Goal: Task Accomplishment & Management: Manage account settings

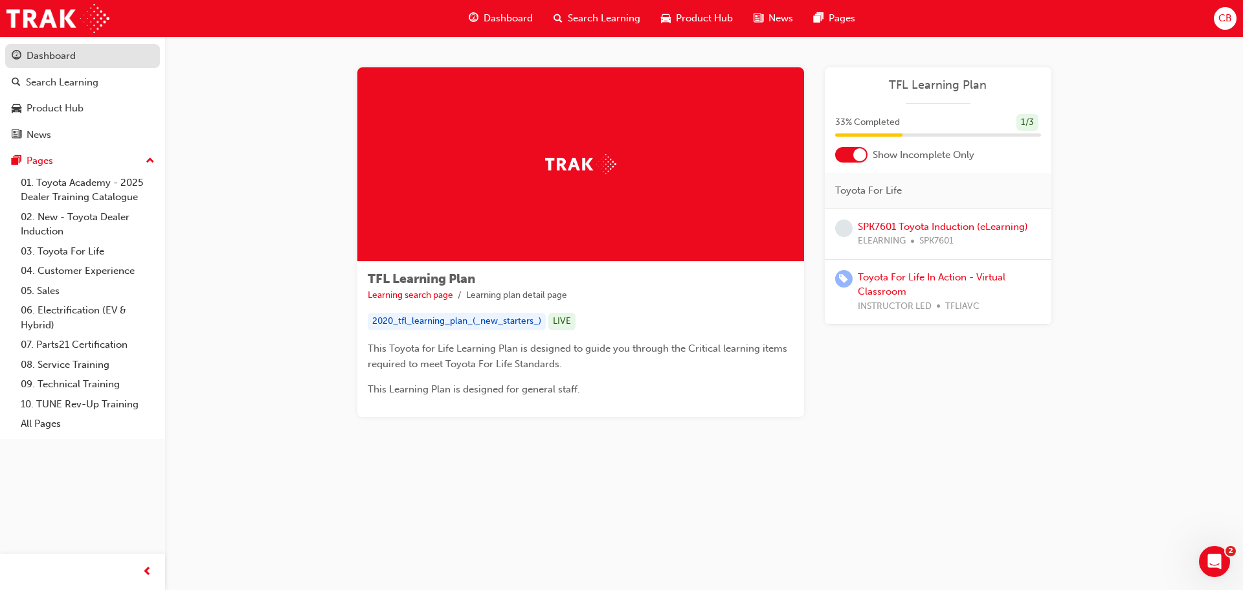
click at [61, 50] on div "Dashboard" at bounding box center [51, 56] width 49 height 15
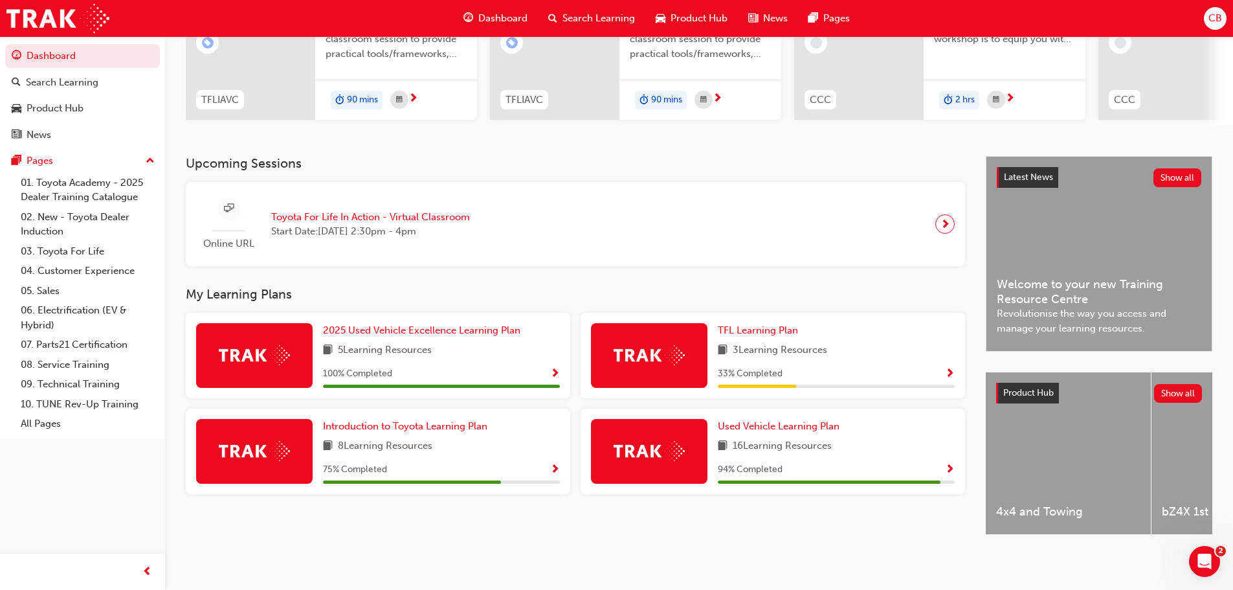
scroll to position [184, 0]
click at [779, 425] on span "Used Vehicle Learning Plan" at bounding box center [779, 426] width 122 height 12
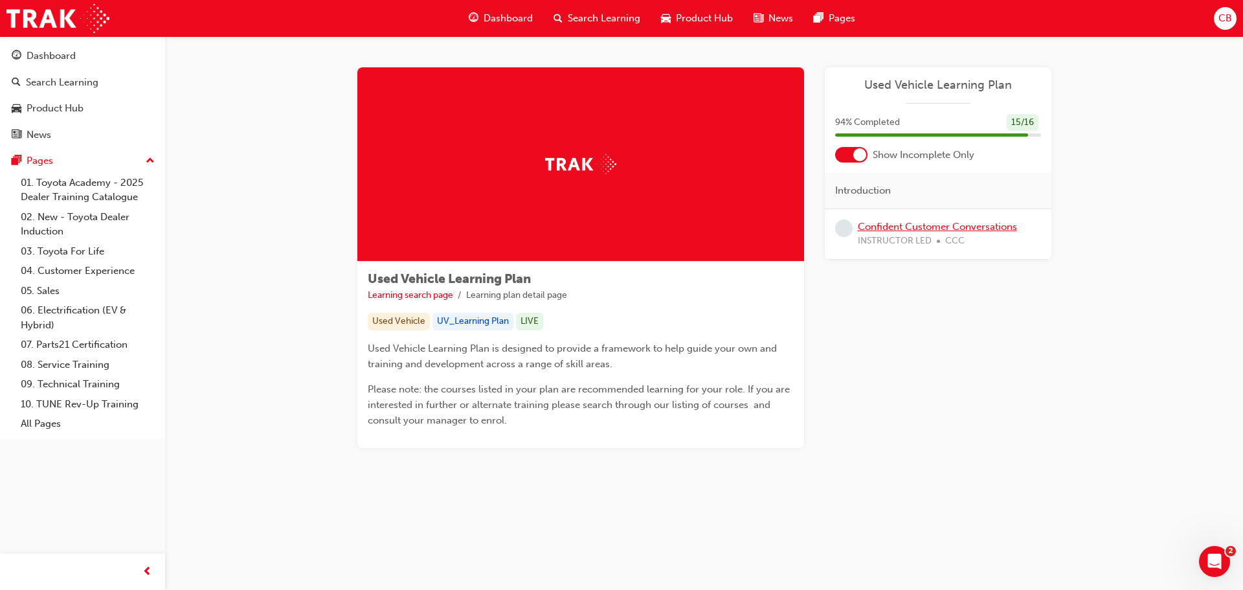
click at [955, 221] on link "Confident Customer Conversations" at bounding box center [937, 227] width 159 height 12
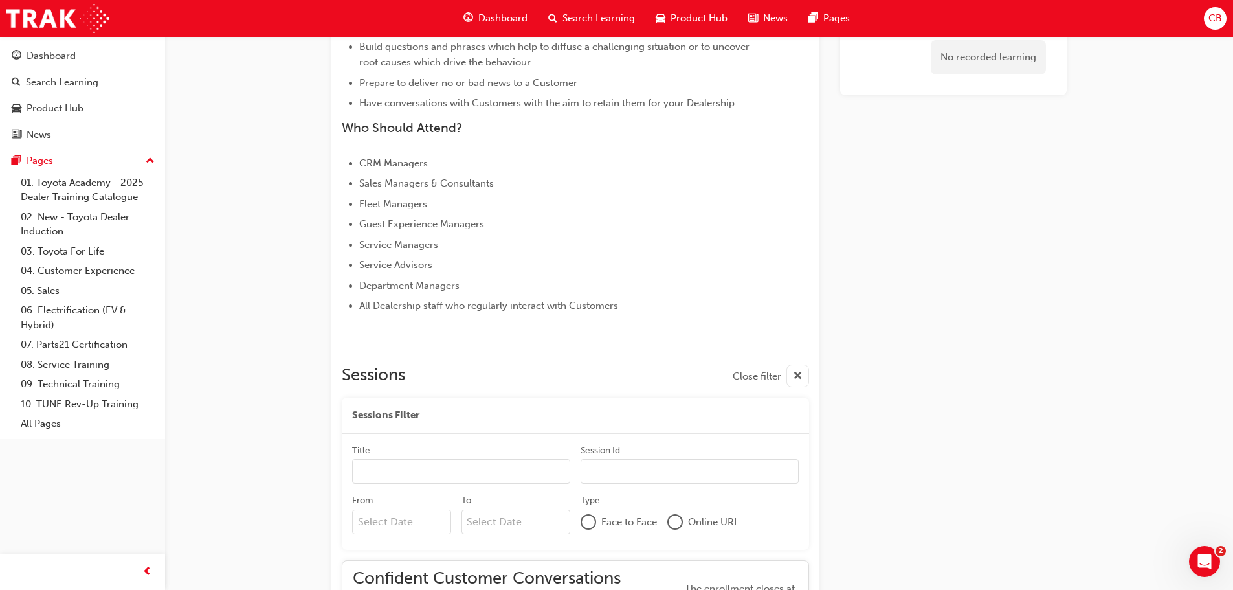
scroll to position [562, 0]
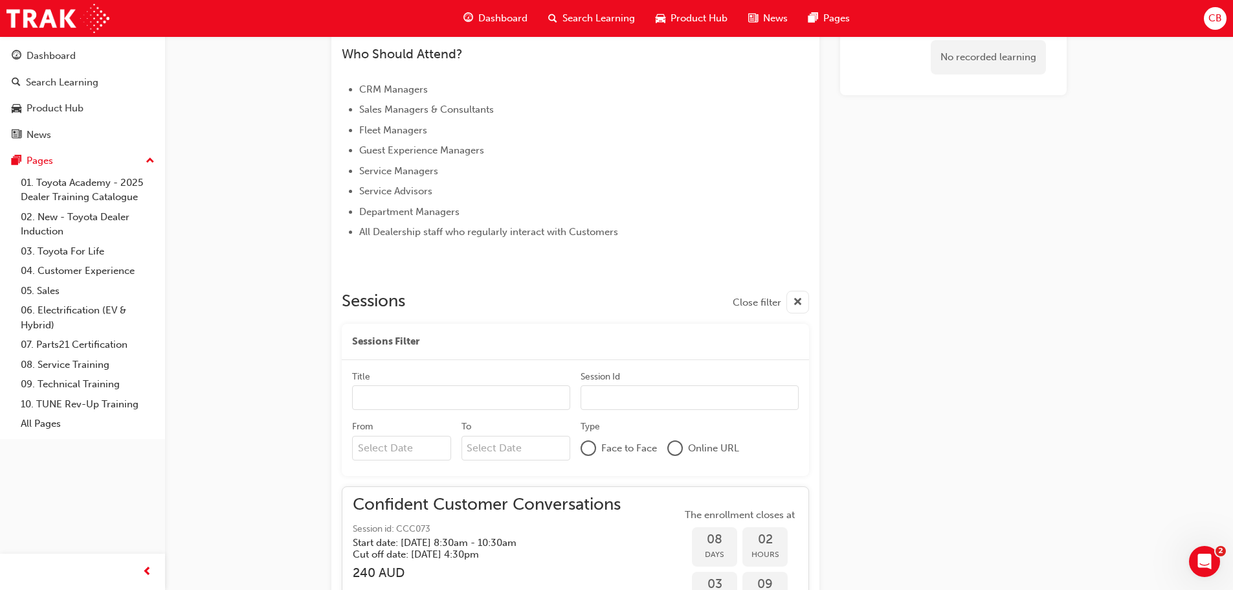
click at [794, 296] on span "cross-icon" at bounding box center [798, 302] width 10 height 16
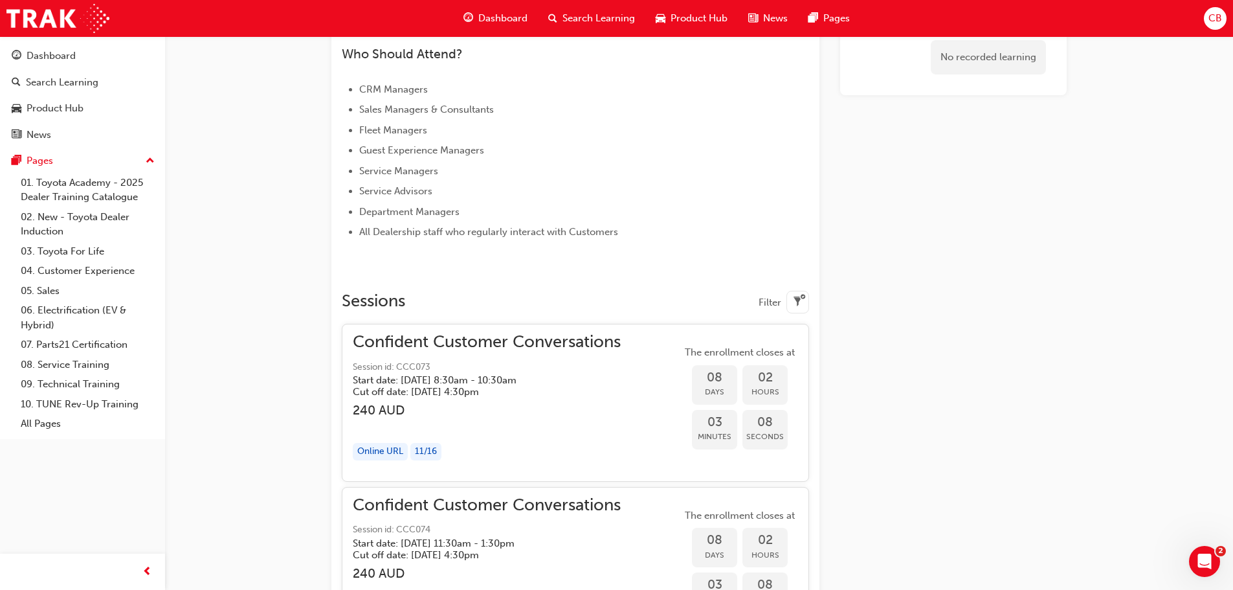
click at [562, 423] on div "button" at bounding box center [487, 425] width 268 height 15
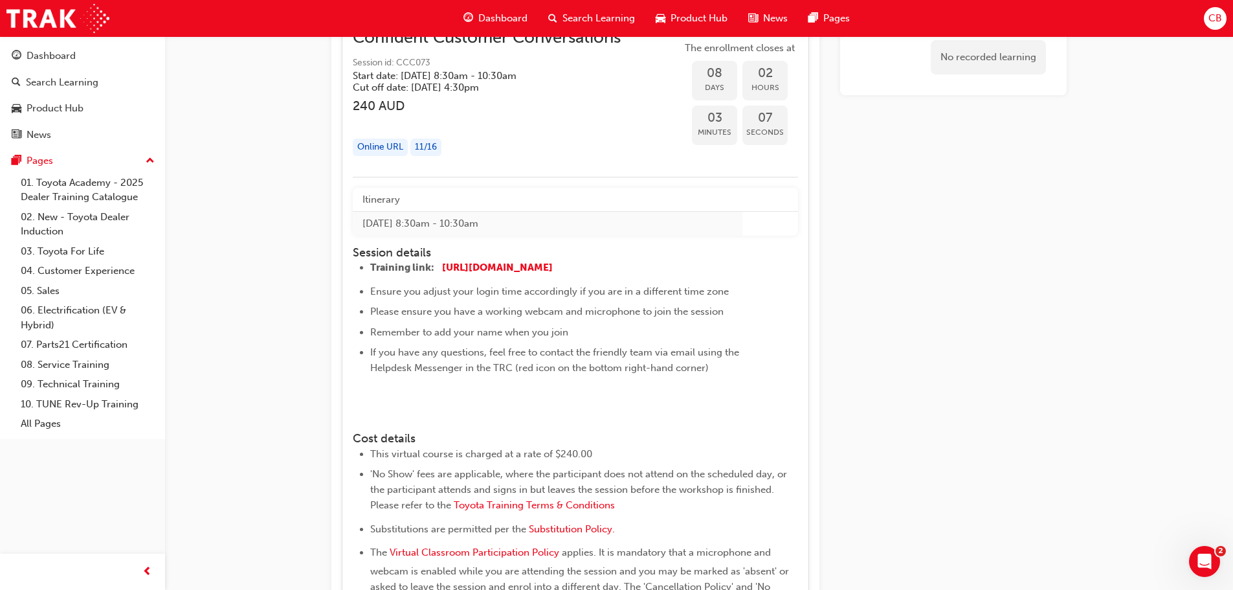
scroll to position [1015, 0]
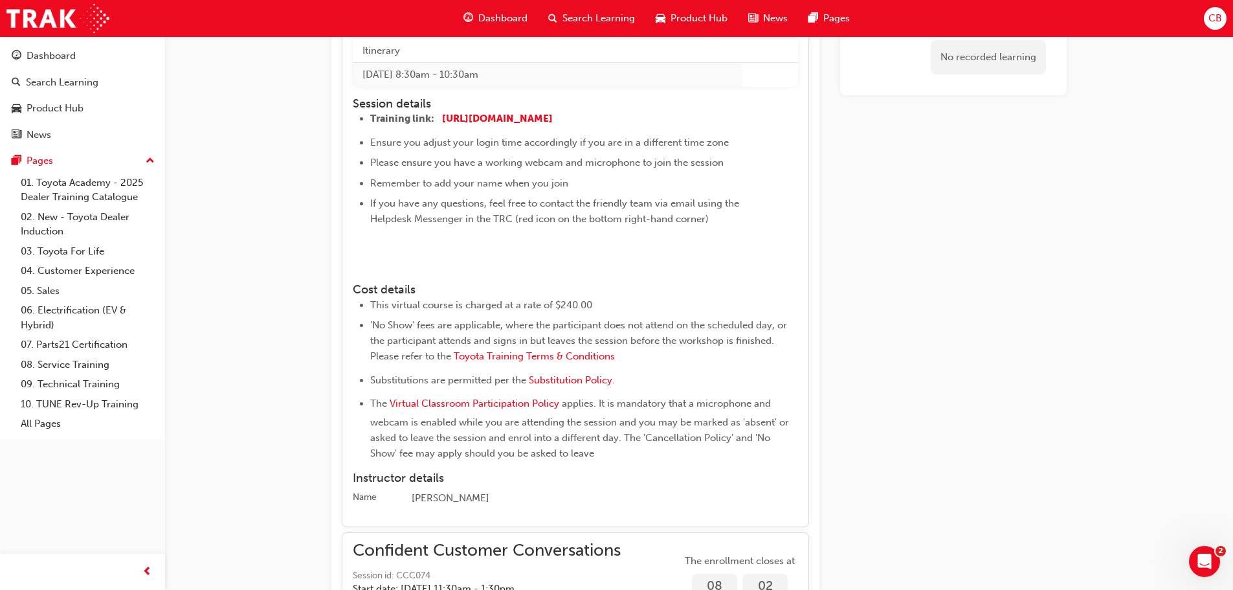
click at [370, 253] on img at bounding box center [370, 253] width 0 height 0
drag, startPoint x: 416, startPoint y: 294, endPoint x: 408, endPoint y: 292, distance: 8.0
click at [370, 253] on img at bounding box center [370, 253] width 0 height 0
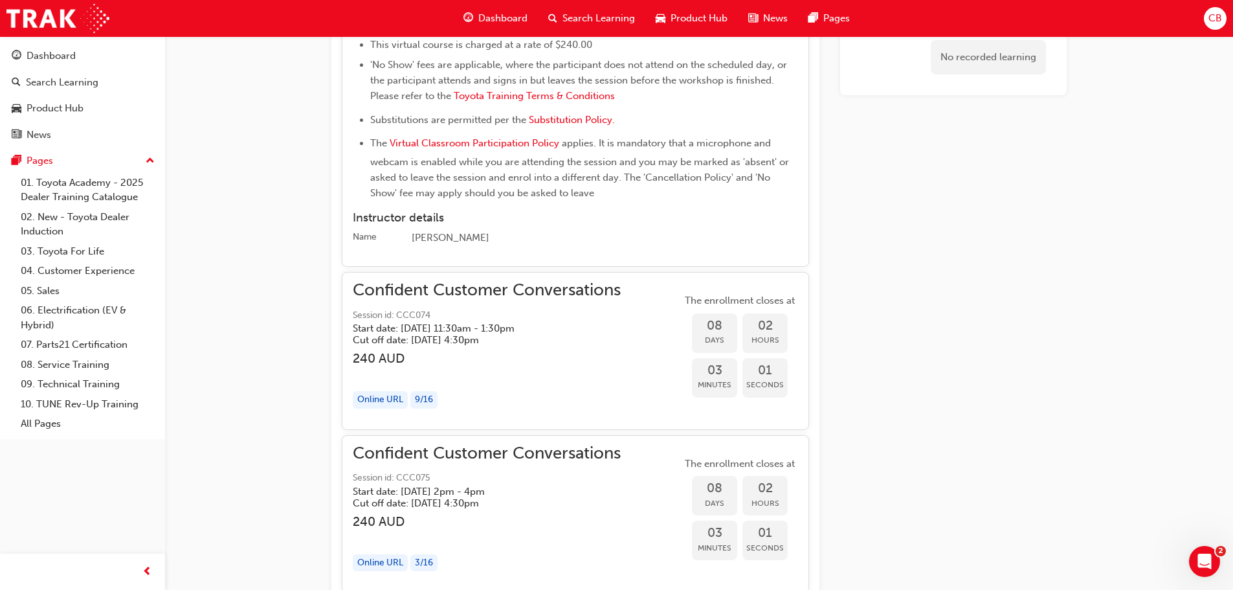
scroll to position [1338, 0]
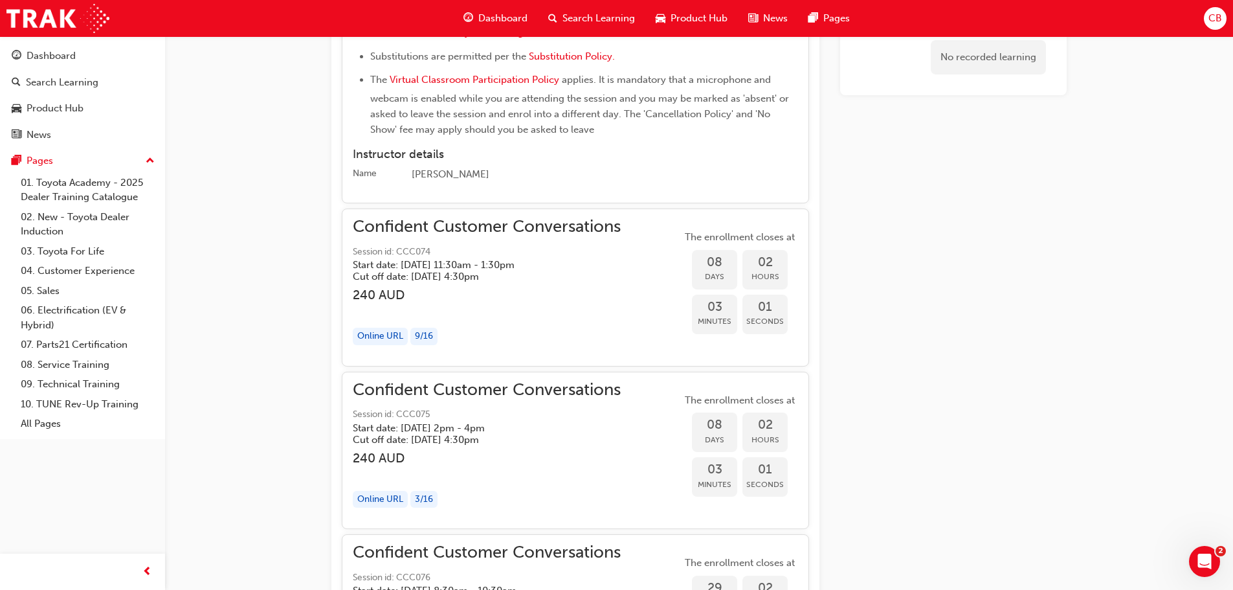
click at [397, 318] on div "button" at bounding box center [487, 310] width 268 height 15
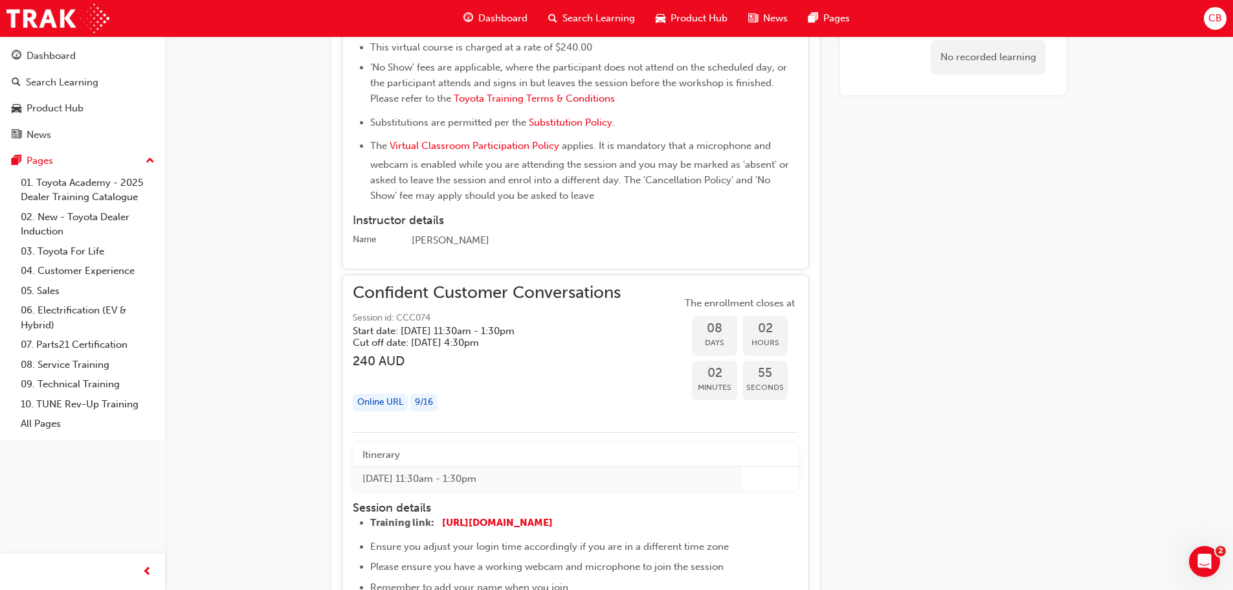
scroll to position [1274, 0]
click at [507, 335] on h5 "Start date: [DATE] 11:30am - 1:30pm" at bounding box center [476, 330] width 247 height 12
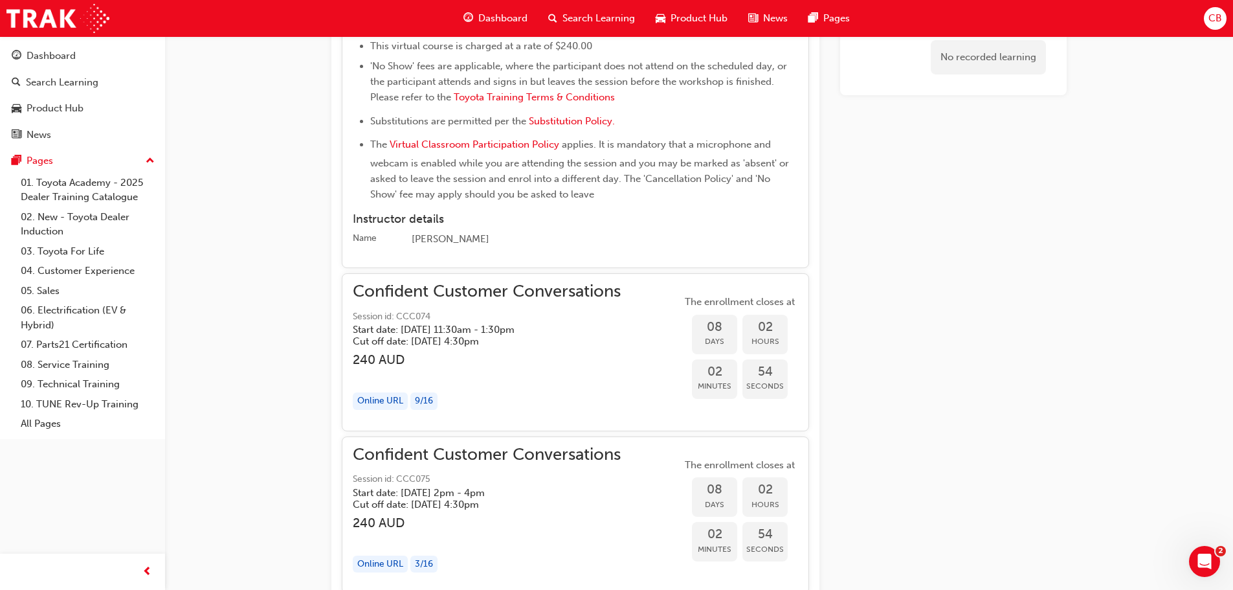
click at [418, 330] on div "Confident Customer Conversations Session id: CCC074 Start date: [DATE] 11:30am …" at bounding box center [575, 351] width 467 height 157
click at [421, 299] on span "Confident Customer Conversations" at bounding box center [487, 291] width 268 height 15
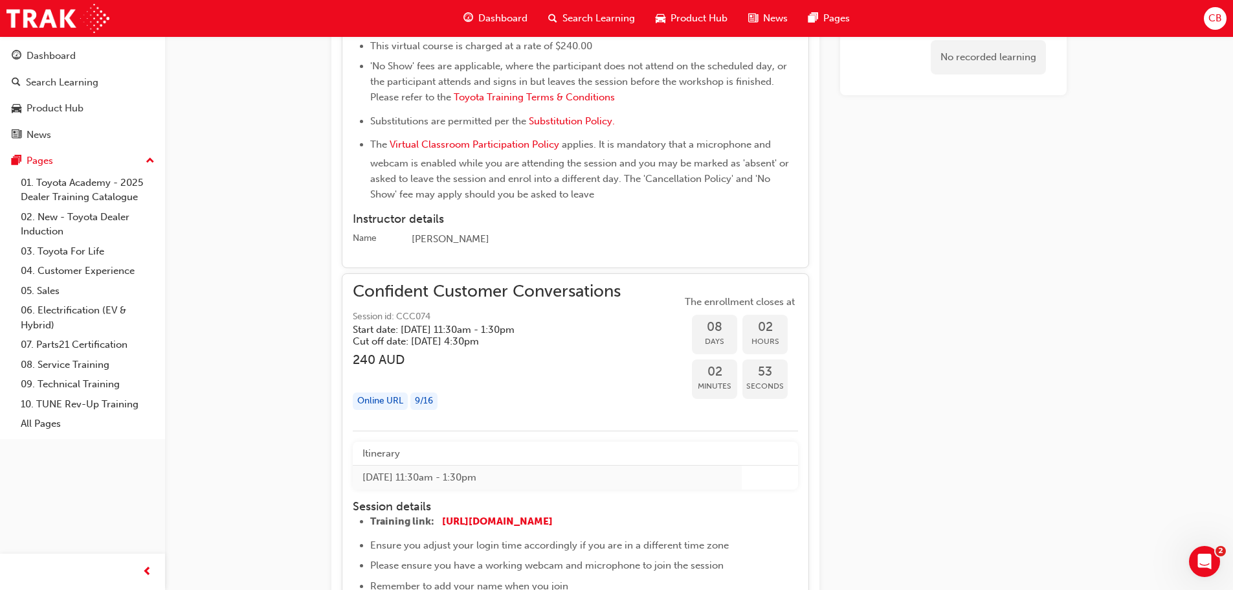
click at [421, 299] on span "Confident Customer Conversations" at bounding box center [487, 291] width 268 height 15
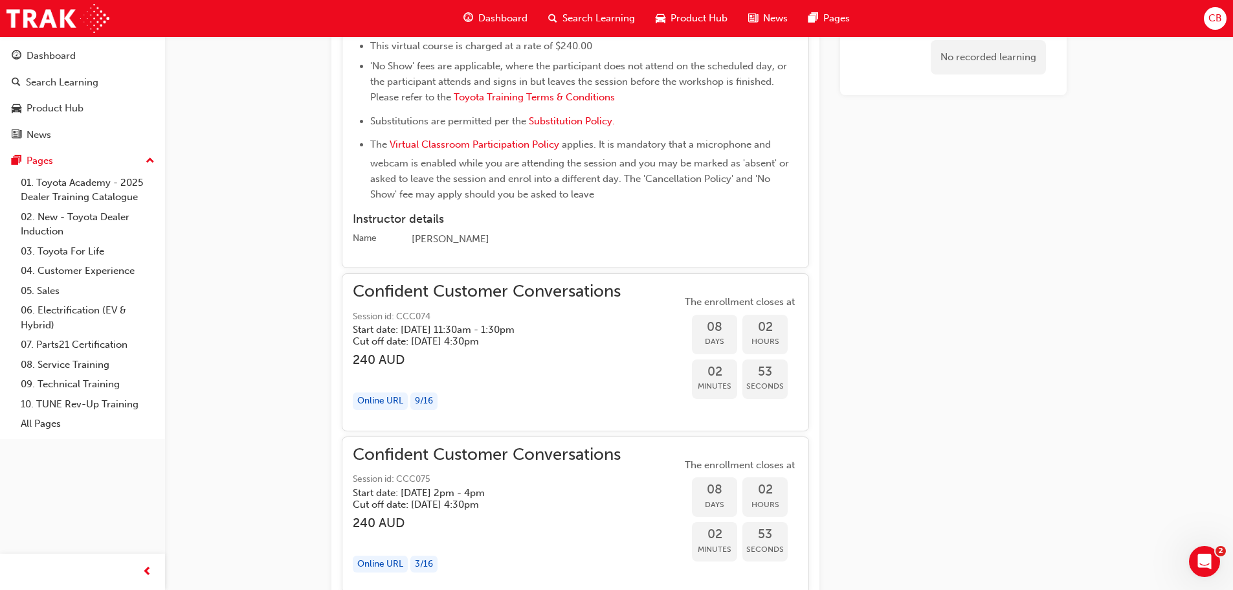
click at [421, 299] on span "Confident Customer Conversations" at bounding box center [487, 291] width 268 height 15
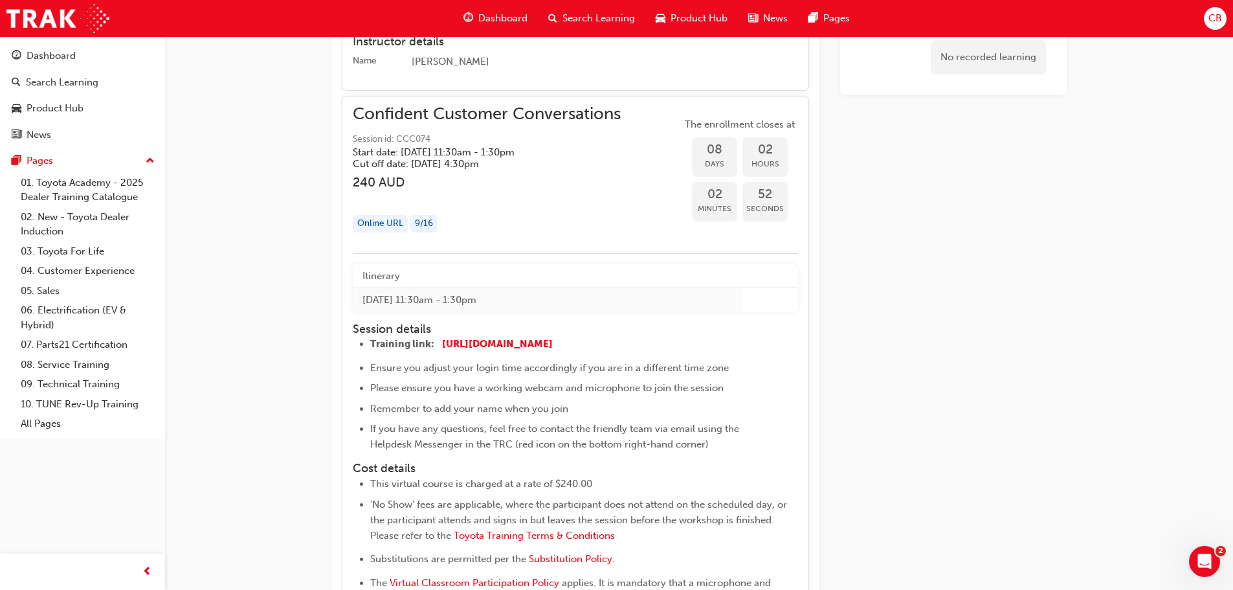
scroll to position [1468, 0]
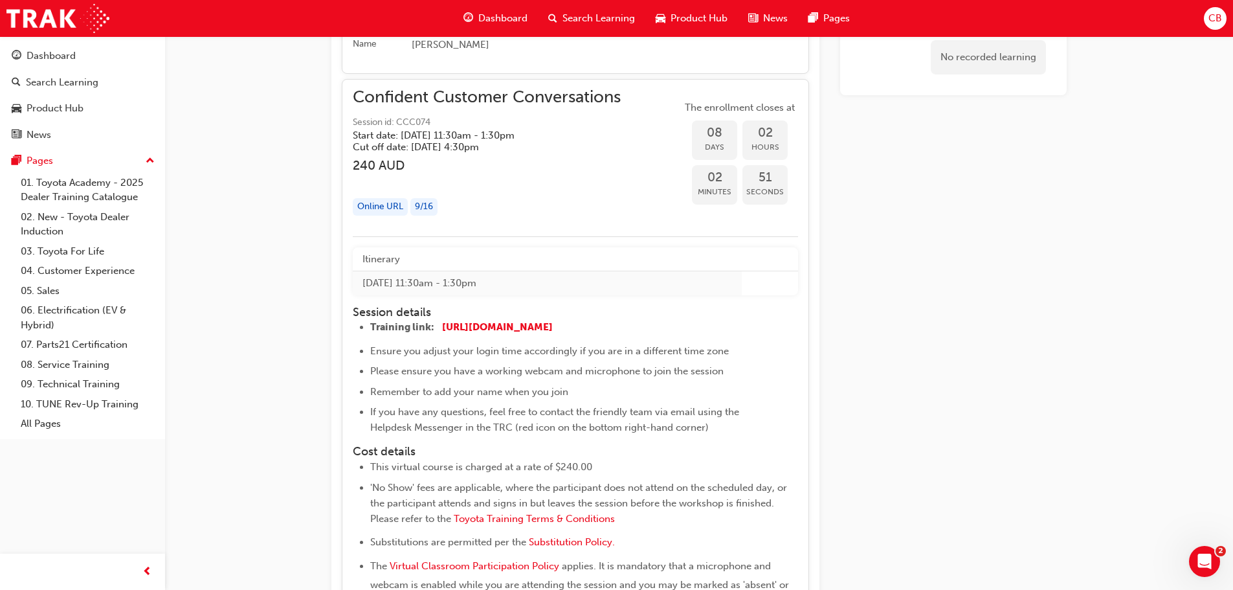
click at [472, 295] on td "[DATE] 11:30am - 1:30pm" at bounding box center [547, 283] width 389 height 24
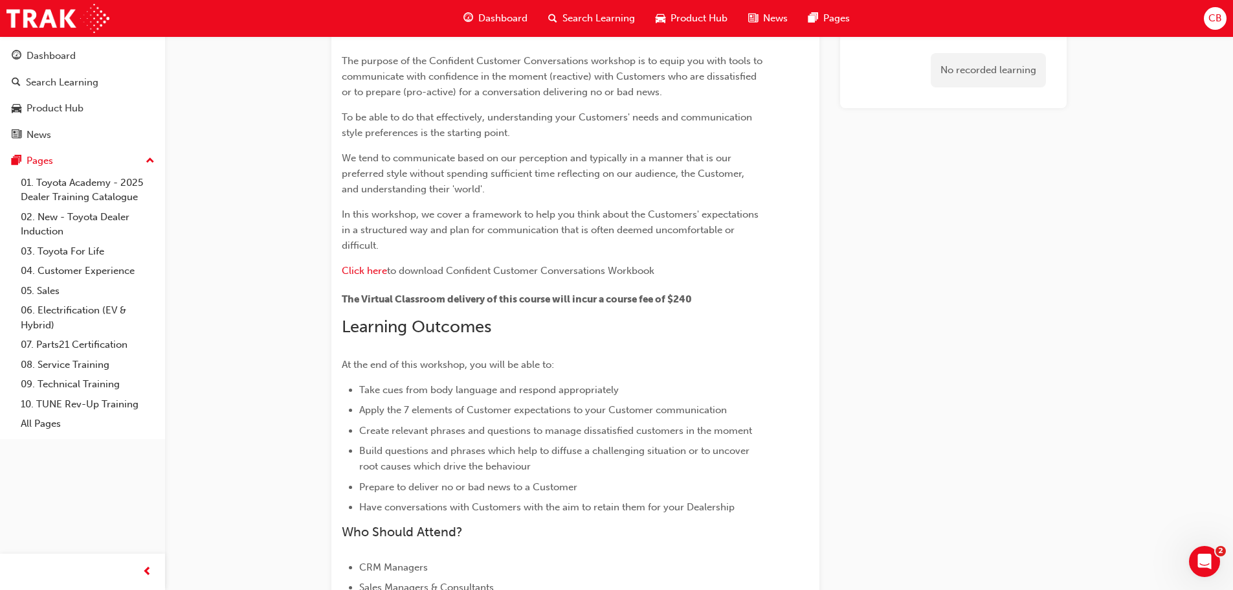
scroll to position [0, 0]
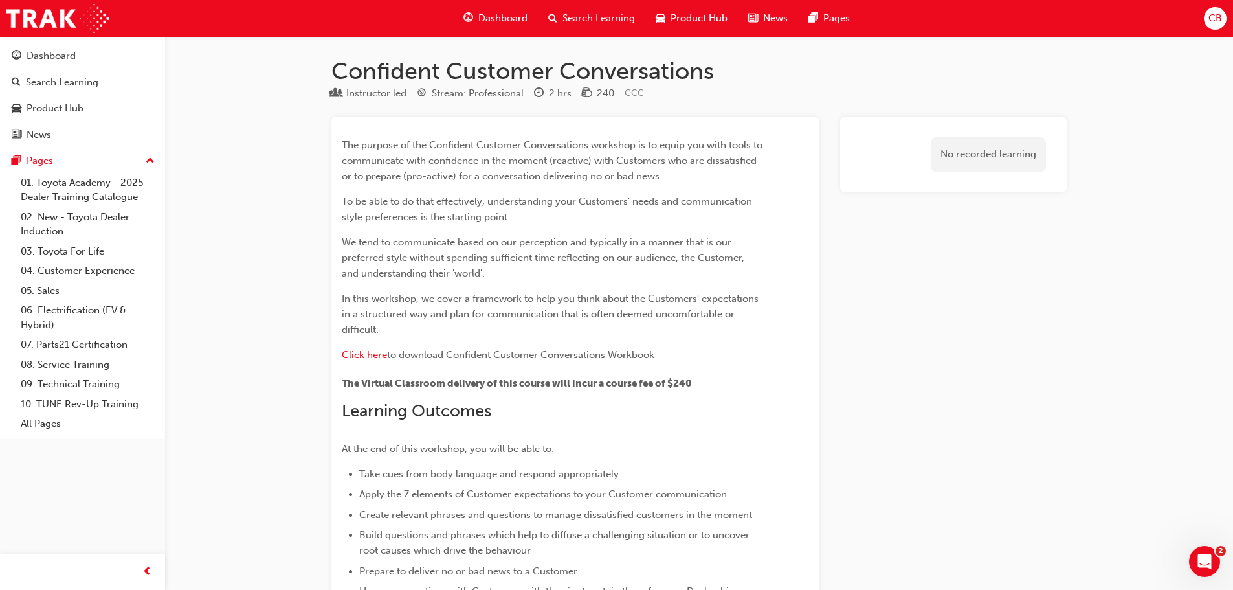
click at [352, 359] on span "Click here" at bounding box center [364, 355] width 45 height 12
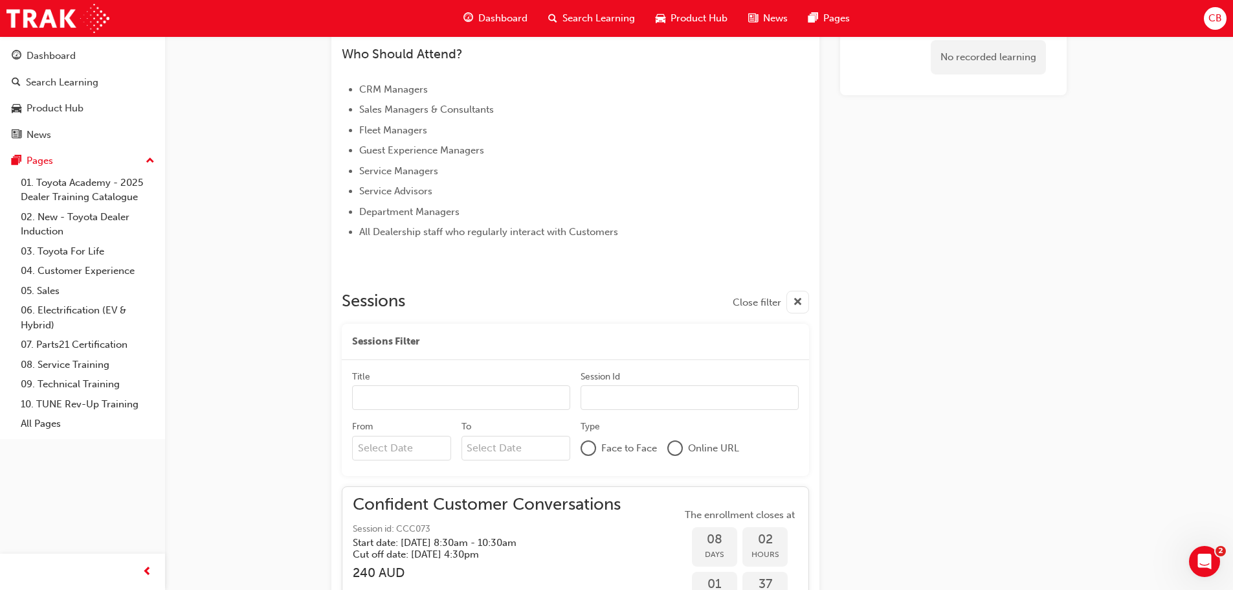
scroll to position [1080, 0]
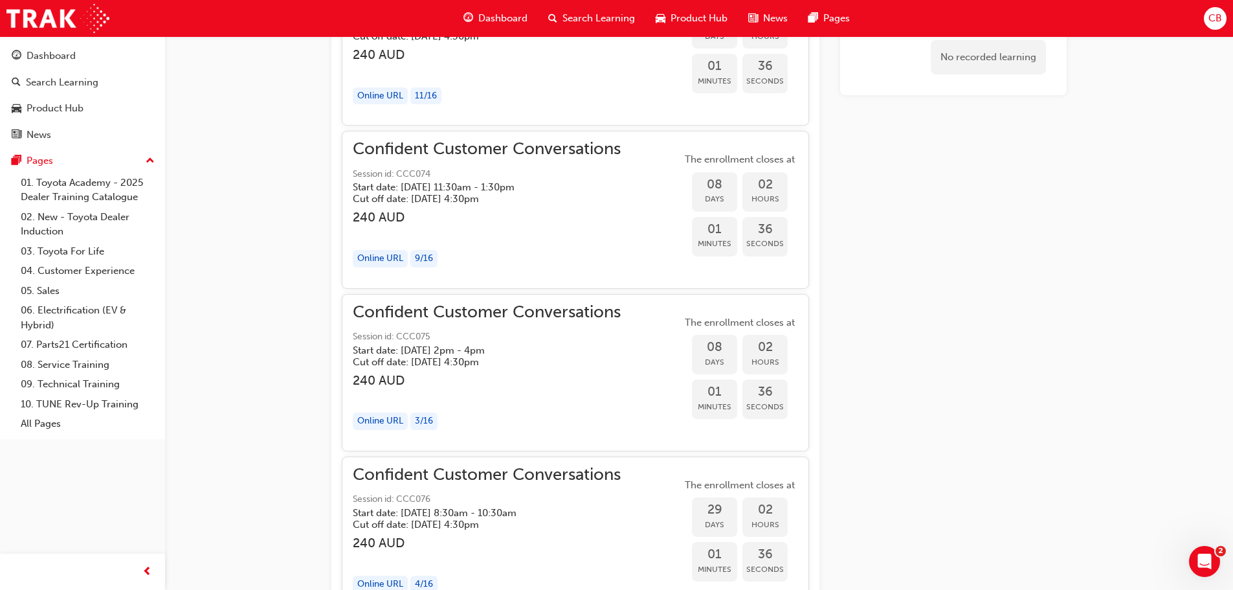
click at [379, 419] on div "Online URL" at bounding box center [380, 420] width 55 height 17
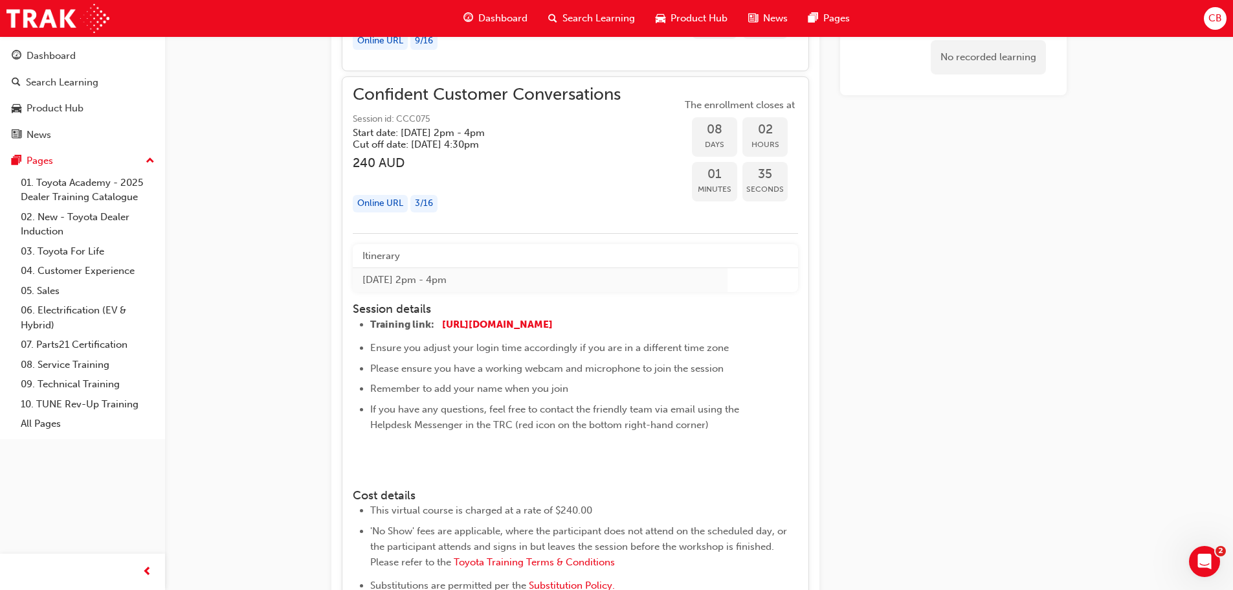
scroll to position [1338, 0]
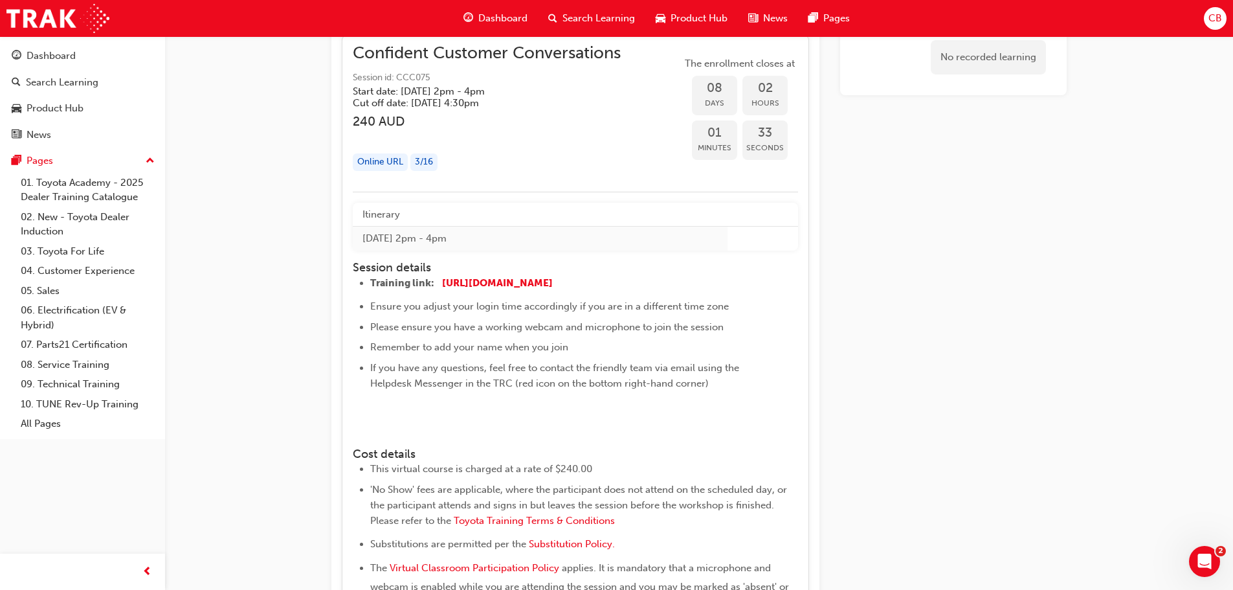
click at [370, 417] on img at bounding box center [370, 417] width 0 height 0
click at [368, 430] on ul "Training link: https://us06web.zoom.us/j/4138492021 ​ ​ Ensure you adjust your …" at bounding box center [563, 356] width 421 height 162
click at [370, 417] on img at bounding box center [370, 417] width 0 height 0
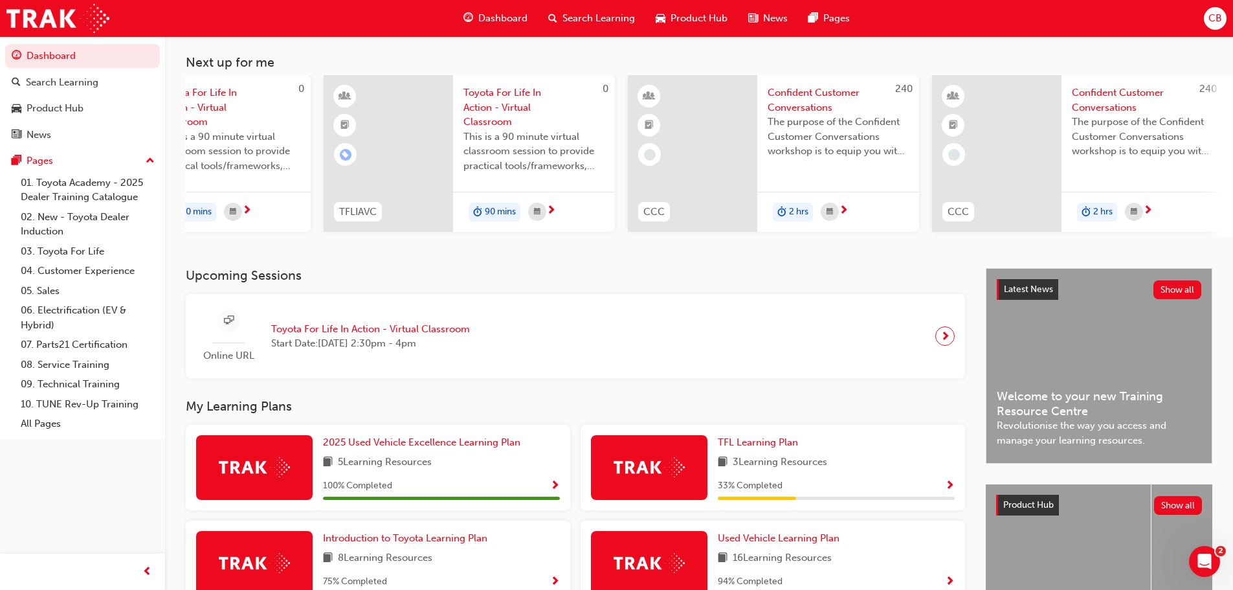
scroll to position [184, 0]
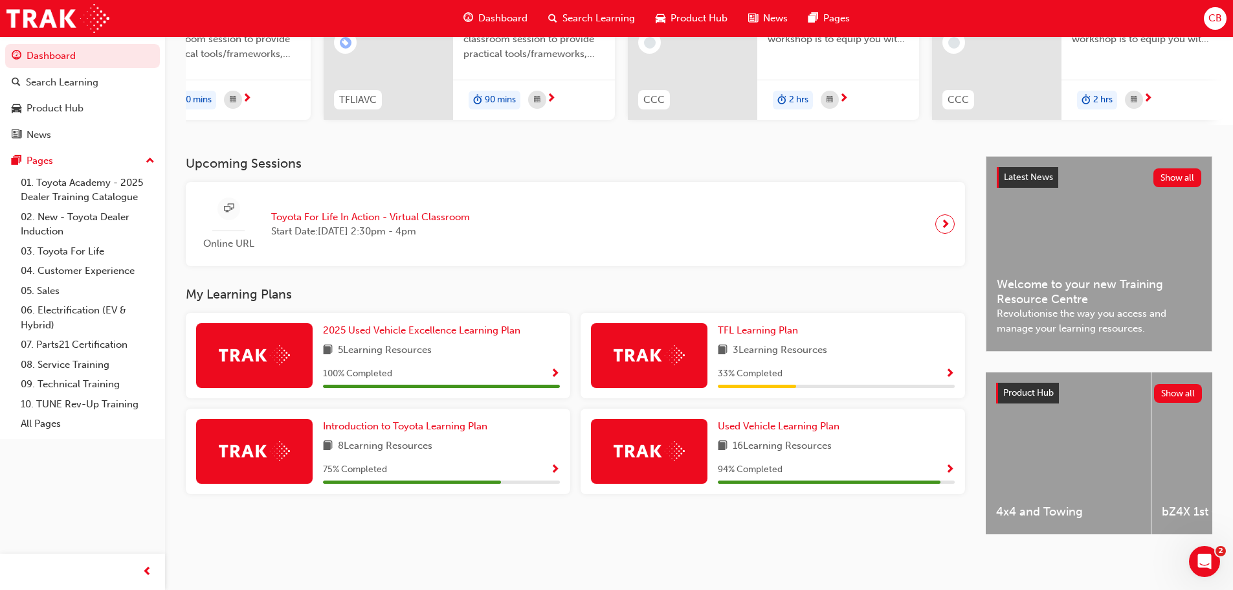
click at [568, 218] on div "Online URL Toyota For Life In Action - Virtual Classroom Start Date: Tue 14 Oct…" at bounding box center [575, 224] width 758 height 64
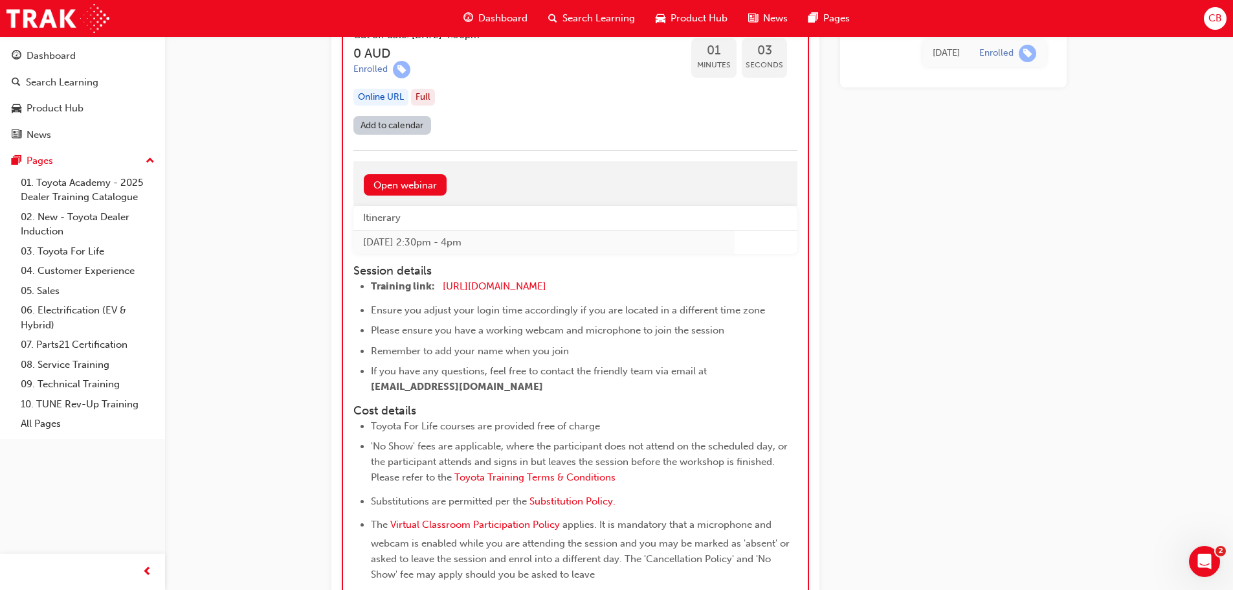
scroll to position [11501, 0]
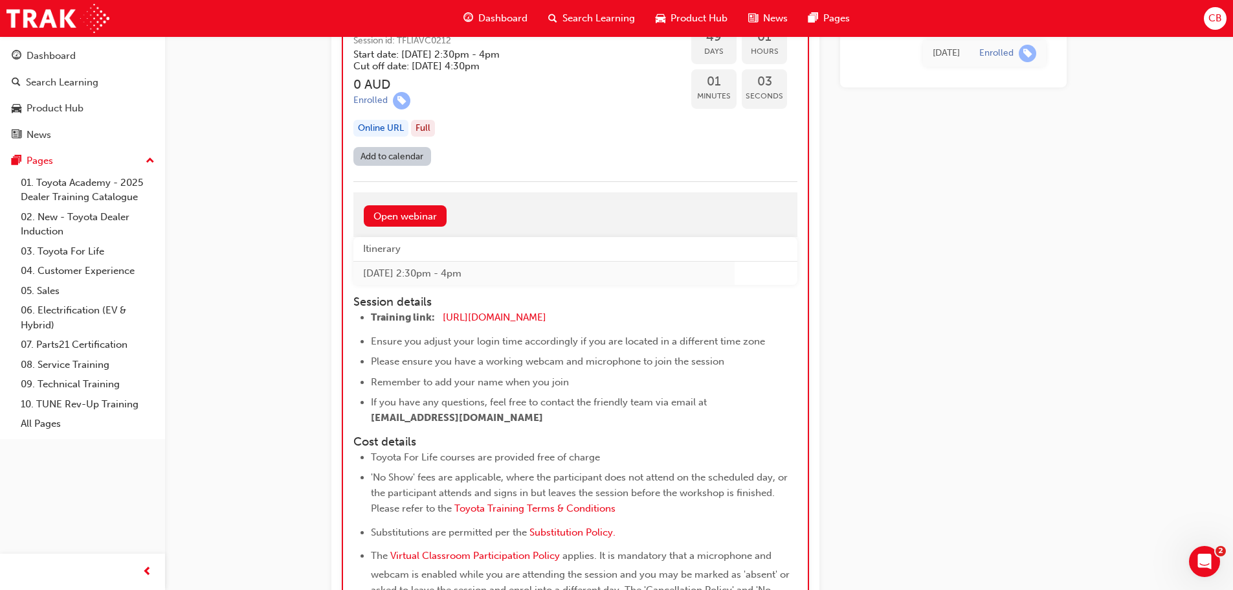
click at [412, 158] on link "Add to calendar" at bounding box center [392, 156] width 78 height 19
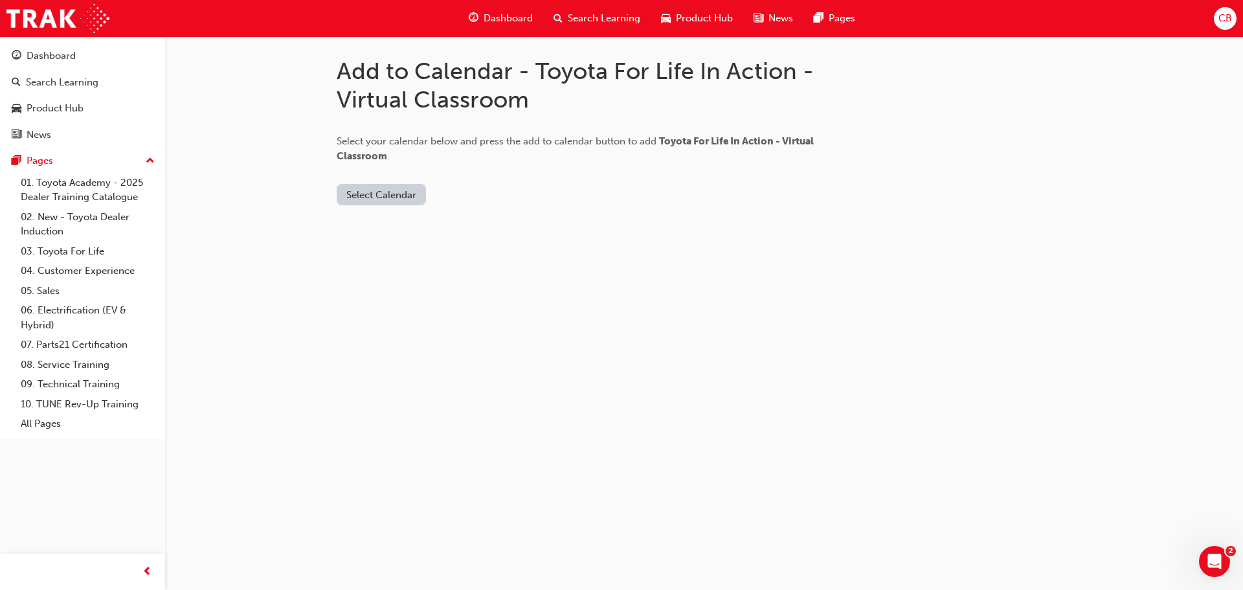
click at [390, 217] on div "Add to Calendar - Toyota For Life In Action - Virtual Classroom Select your cal…" at bounding box center [704, 141] width 777 height 210
click at [392, 199] on button "Select Calendar" at bounding box center [381, 194] width 89 height 21
click at [396, 221] on div "Outlook.com" at bounding box center [382, 226] width 78 height 15
click at [445, 198] on button "Add to Calendar" at bounding box center [491, 194] width 92 height 21
